Goal: Task Accomplishment & Management: Manage account settings

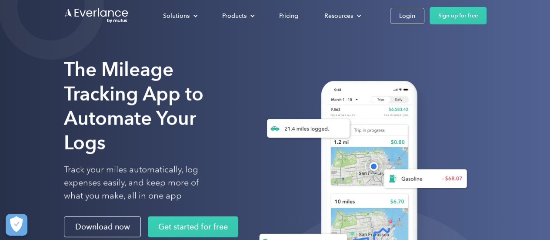
click at [387, 15] on div "Solutions For companies Easy vehicle reimbursements For self-employed Maximize …" at bounding box center [318, 15] width 337 height 17
click at [396, 13] on link "Login" at bounding box center [407, 16] width 34 height 16
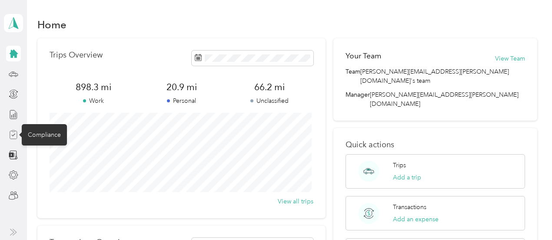
click at [15, 135] on icon at bounding box center [14, 135] width 10 height 10
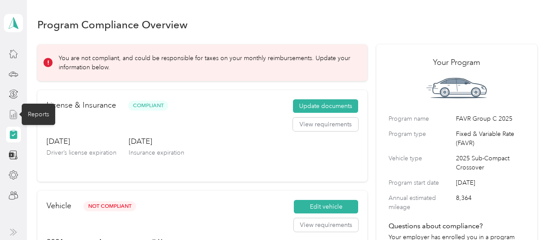
click at [15, 117] on line at bounding box center [15, 115] width 0 height 5
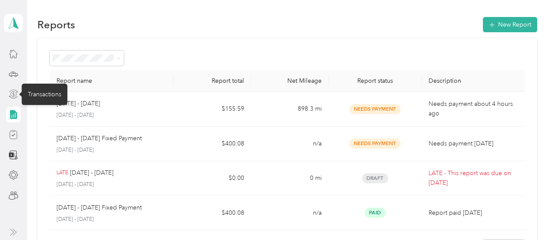
click at [13, 93] on icon at bounding box center [14, 94] width 10 height 10
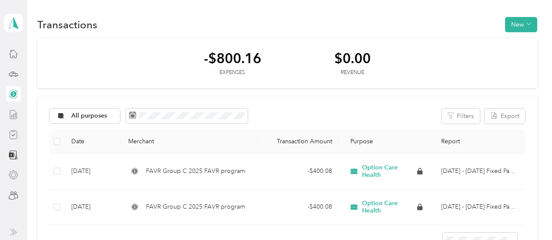
click at [13, 174] on icon at bounding box center [14, 175] width 10 height 10
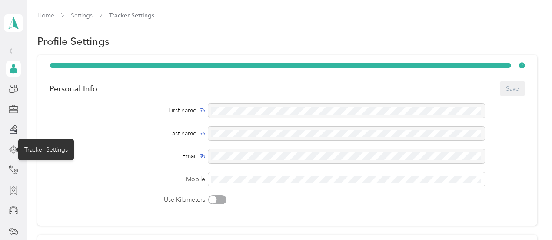
click at [11, 148] on icon at bounding box center [14, 150] width 10 height 10
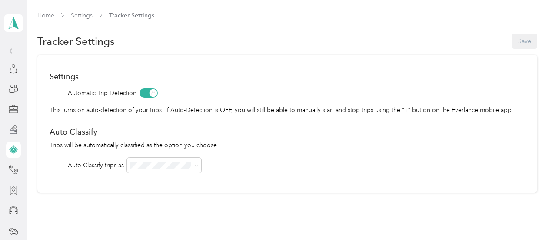
click at [10, 131] on icon at bounding box center [14, 129] width 10 height 10
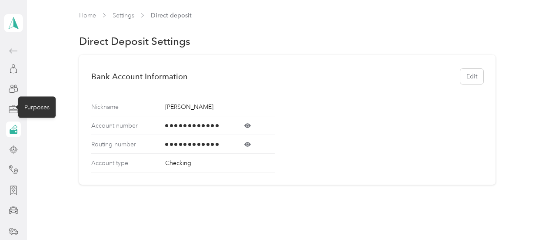
click at [11, 113] on icon at bounding box center [14, 109] width 10 height 10
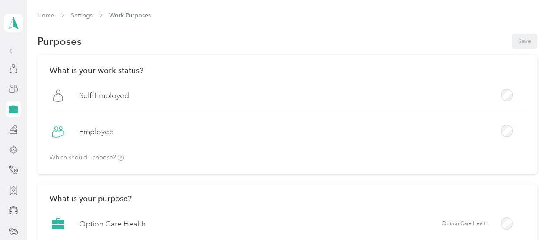
click at [10, 93] on div at bounding box center [13, 89] width 15 height 16
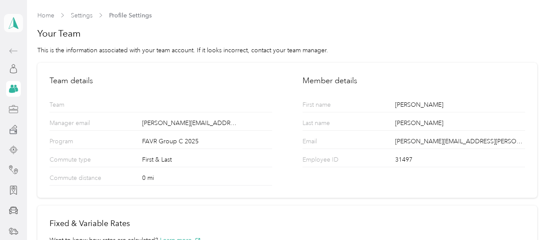
click at [13, 27] on polygon at bounding box center [15, 22] width 5 height 11
click at [39, 69] on div "Team dashboard" at bounding box center [31, 71] width 47 height 9
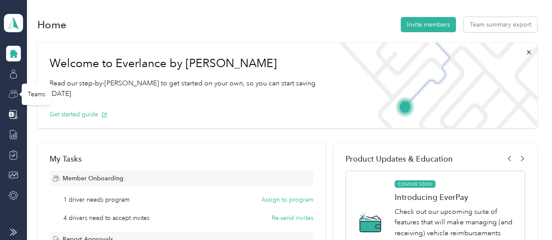
click at [14, 96] on icon at bounding box center [14, 94] width 10 height 10
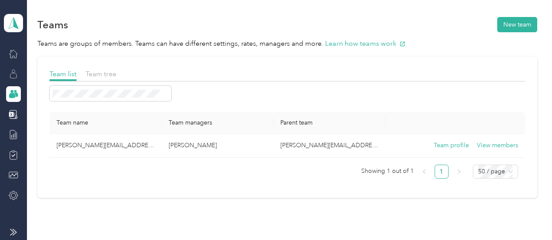
click at [17, 72] on icon at bounding box center [14, 74] width 10 height 10
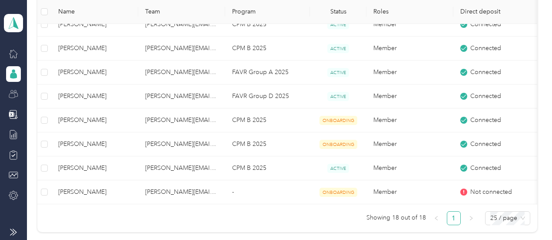
scroll to position [391, 0]
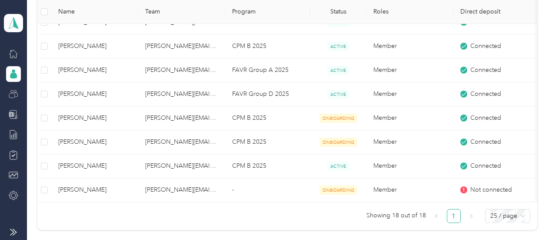
click at [12, 112] on icon at bounding box center [11, 114] width 5 height 5
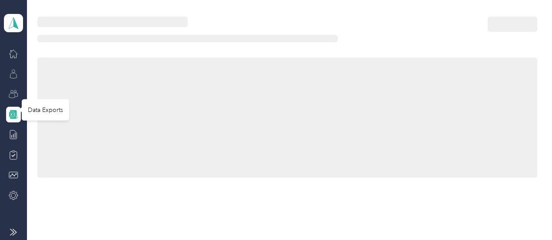
scroll to position [127, 0]
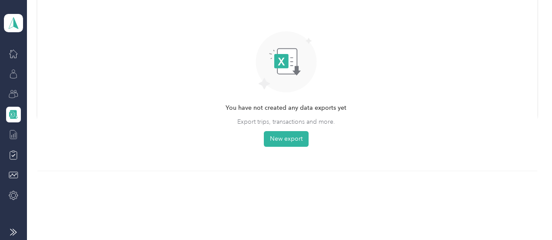
click at [13, 134] on line at bounding box center [13, 135] width 0 height 3
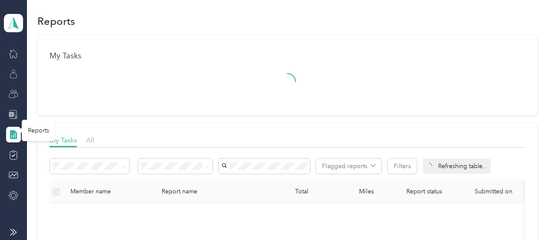
scroll to position [297, 0]
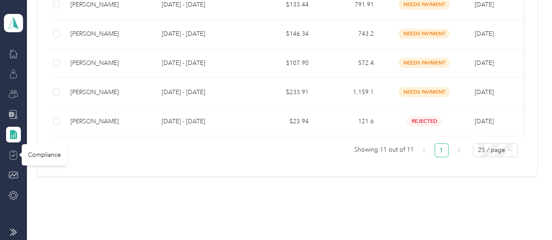
click at [15, 152] on icon at bounding box center [14, 155] width 10 height 10
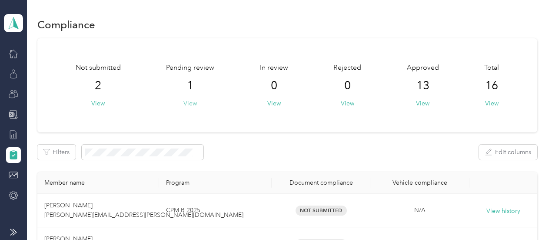
click at [189, 104] on button "View" at bounding box center [190, 103] width 13 height 9
click at [96, 103] on button "View" at bounding box center [97, 103] width 13 height 9
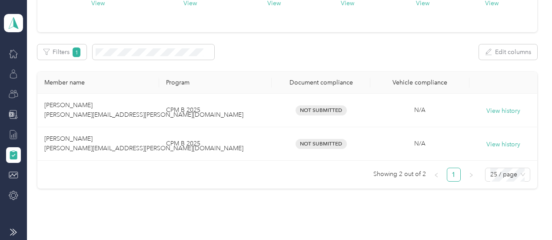
scroll to position [138, 0]
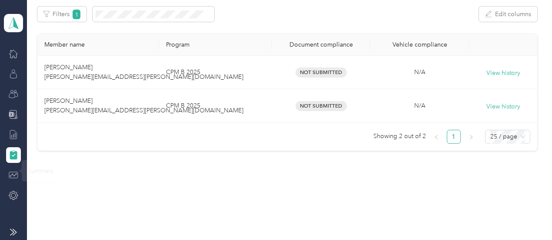
click at [17, 180] on div at bounding box center [13, 175] width 15 height 16
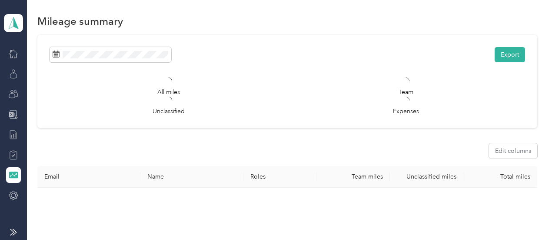
scroll to position [138, 0]
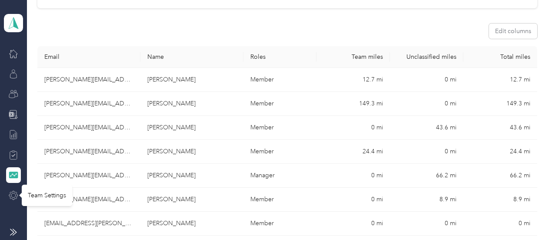
click at [15, 194] on icon at bounding box center [14, 195] width 10 height 10
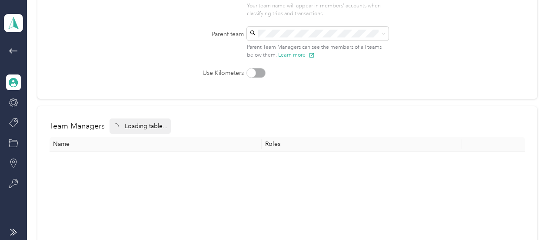
scroll to position [138, 0]
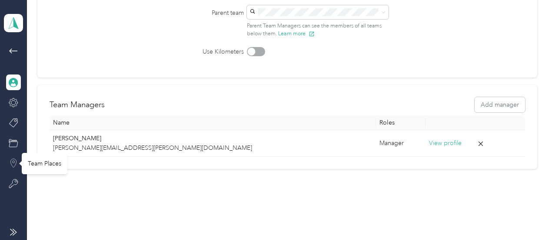
click at [12, 167] on icon at bounding box center [14, 163] width 10 height 10
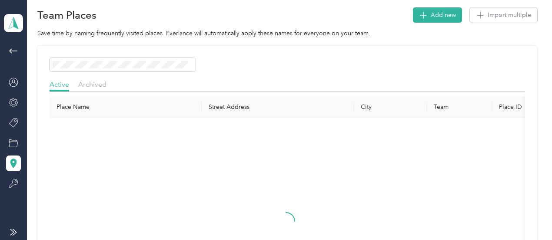
scroll to position [138, 0]
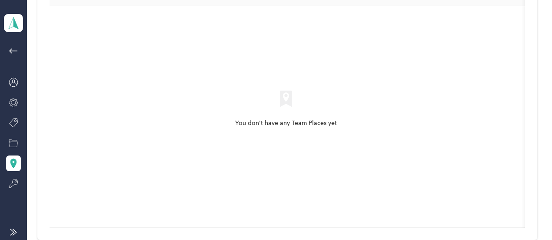
click at [14, 150] on div at bounding box center [13, 143] width 15 height 16
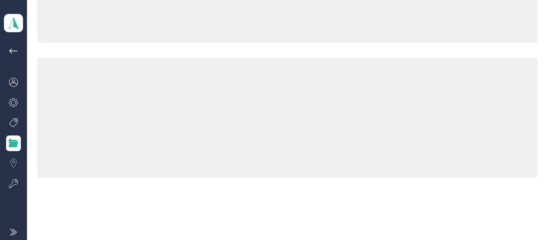
scroll to position [138, 0]
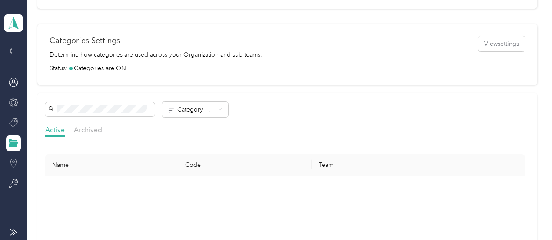
click at [13, 115] on div at bounding box center [13, 123] width 15 height 16
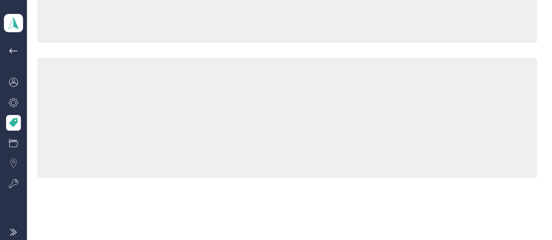
scroll to position [138, 0]
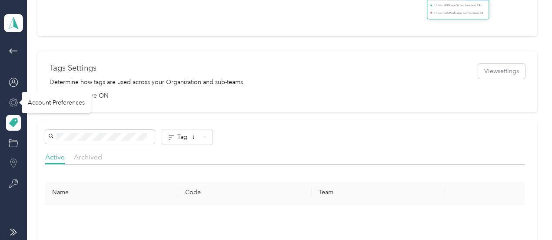
click at [12, 106] on icon at bounding box center [13, 102] width 9 height 9
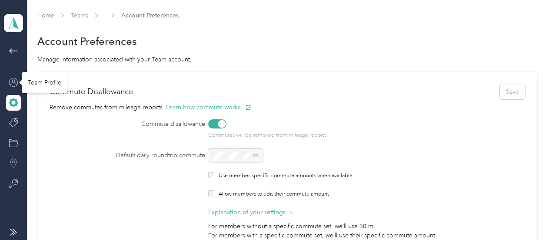
click at [9, 86] on icon at bounding box center [14, 82] width 10 height 10
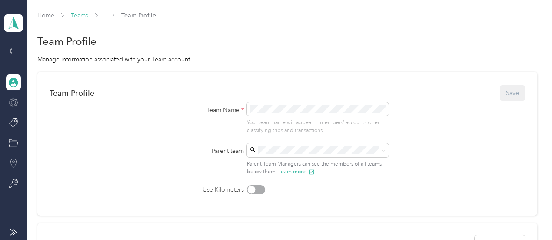
click at [83, 13] on link "Teams" at bounding box center [79, 15] width 17 height 7
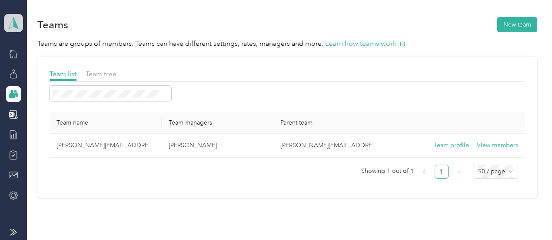
click at [11, 23] on icon at bounding box center [13, 23] width 13 height 12
click at [22, 73] on div "Team dashboard" at bounding box center [144, 68] width 269 height 15
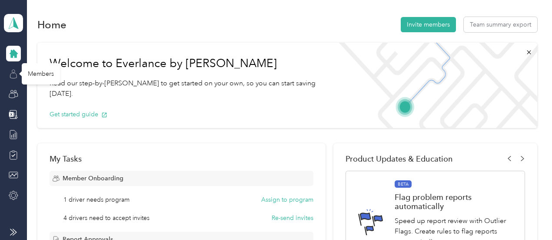
click at [15, 75] on icon at bounding box center [14, 74] width 10 height 10
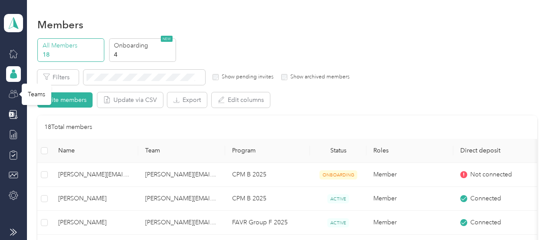
click at [15, 95] on icon at bounding box center [14, 94] width 10 height 10
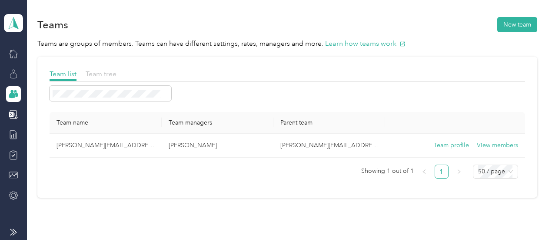
click at [93, 74] on span "Team tree" at bounding box center [101, 74] width 31 height 8
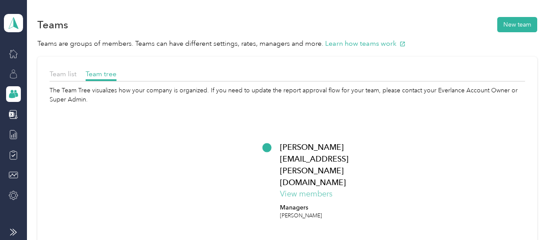
click at [325, 188] on button "View members" at bounding box center [306, 194] width 53 height 12
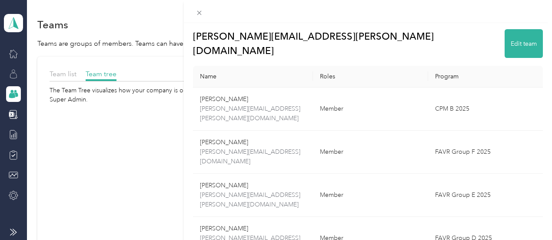
click at [10, 116] on div "denise.cipolla@optioncare.com Edit team Name Roles Program Jennifer Dominguez j…" at bounding box center [276, 120] width 552 height 240
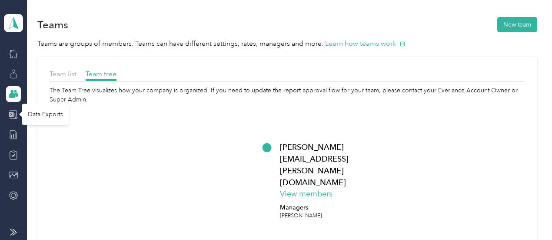
click at [17, 117] on icon at bounding box center [14, 115] width 10 height 10
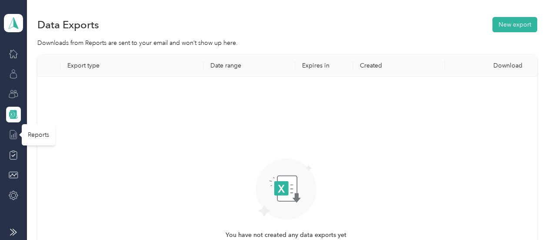
click at [13, 135] on icon at bounding box center [14, 135] width 10 height 10
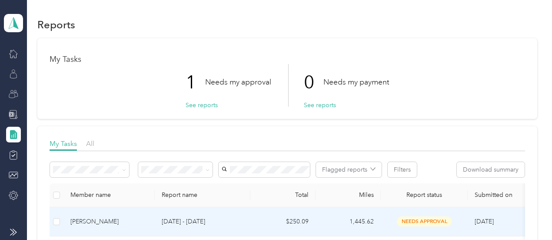
click at [406, 220] on span "needs approval" at bounding box center [424, 221] width 55 height 10
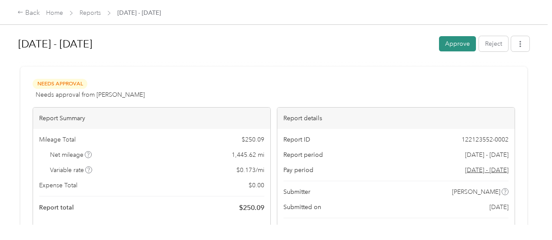
click at [454, 44] on button "Approve" at bounding box center [457, 43] width 37 height 15
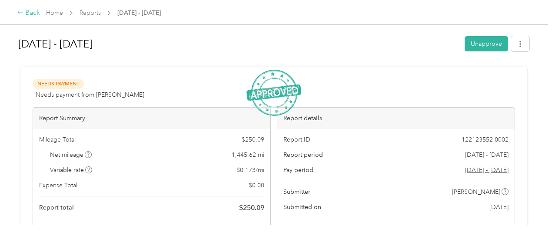
click at [31, 13] on div "Back" at bounding box center [28, 13] width 23 height 10
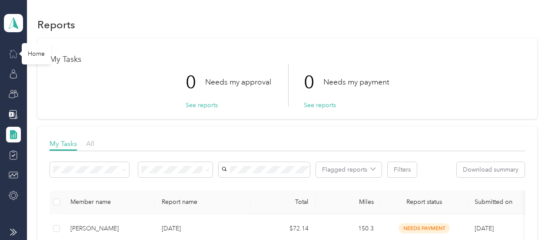
click at [12, 53] on icon at bounding box center [14, 54] width 10 height 10
